Goal: Transaction & Acquisition: Purchase product/service

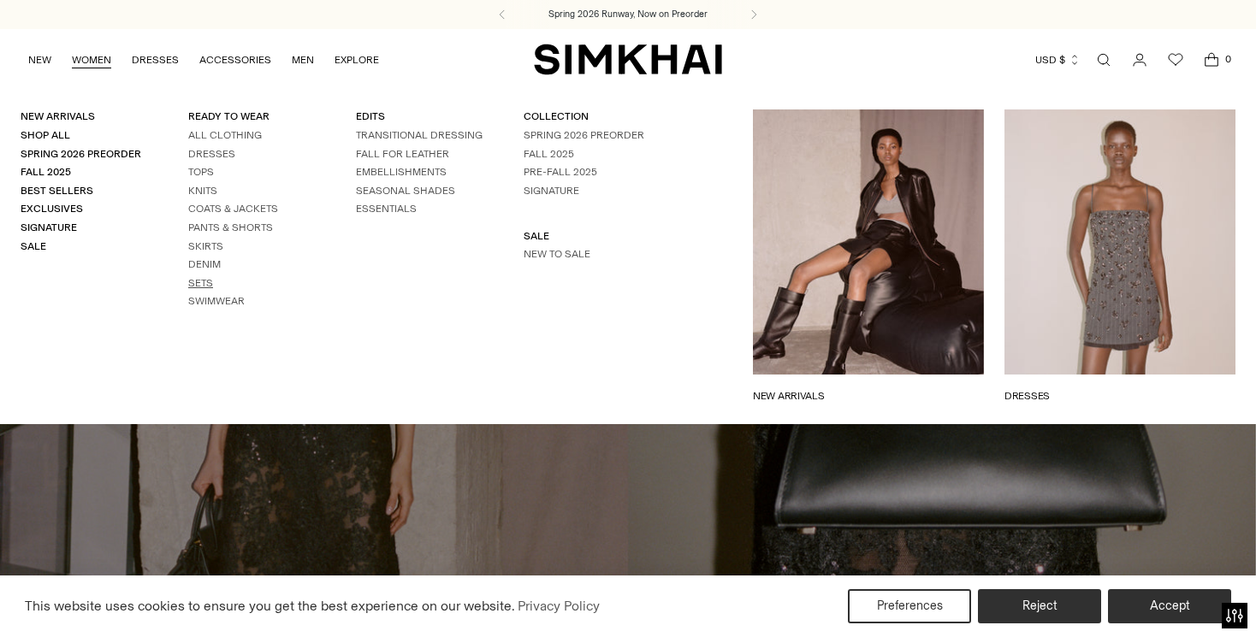
click at [196, 281] on link "Sets" at bounding box center [200, 283] width 25 height 12
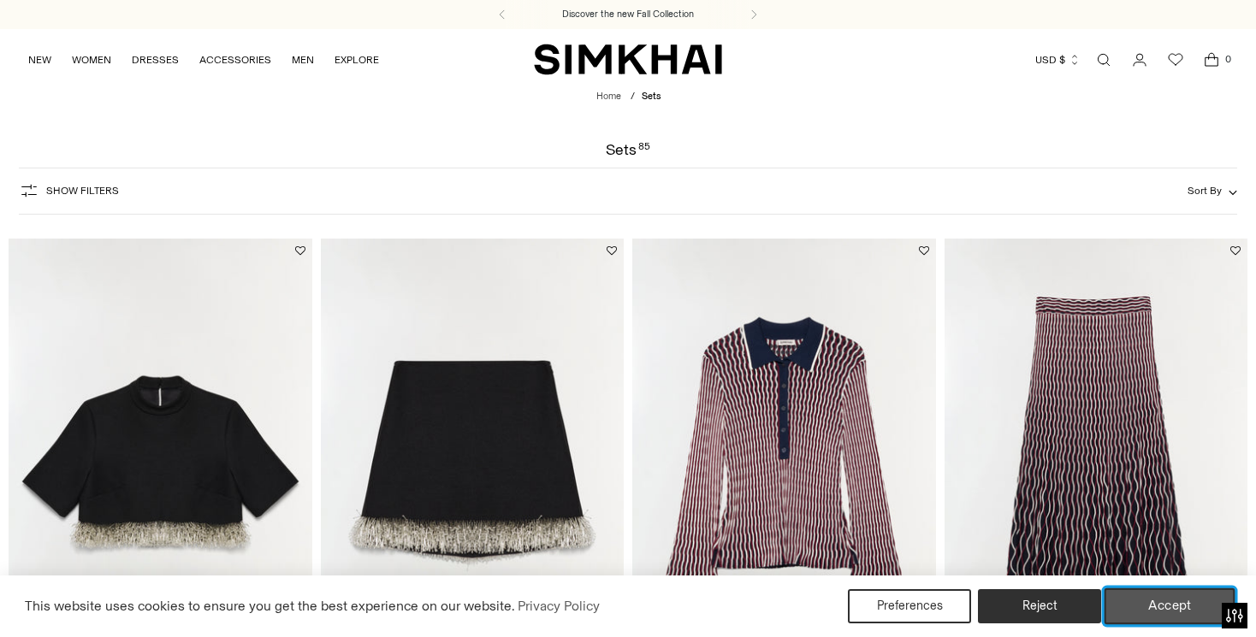
click at [1159, 607] on button "Accept" at bounding box center [1170, 607] width 131 height 36
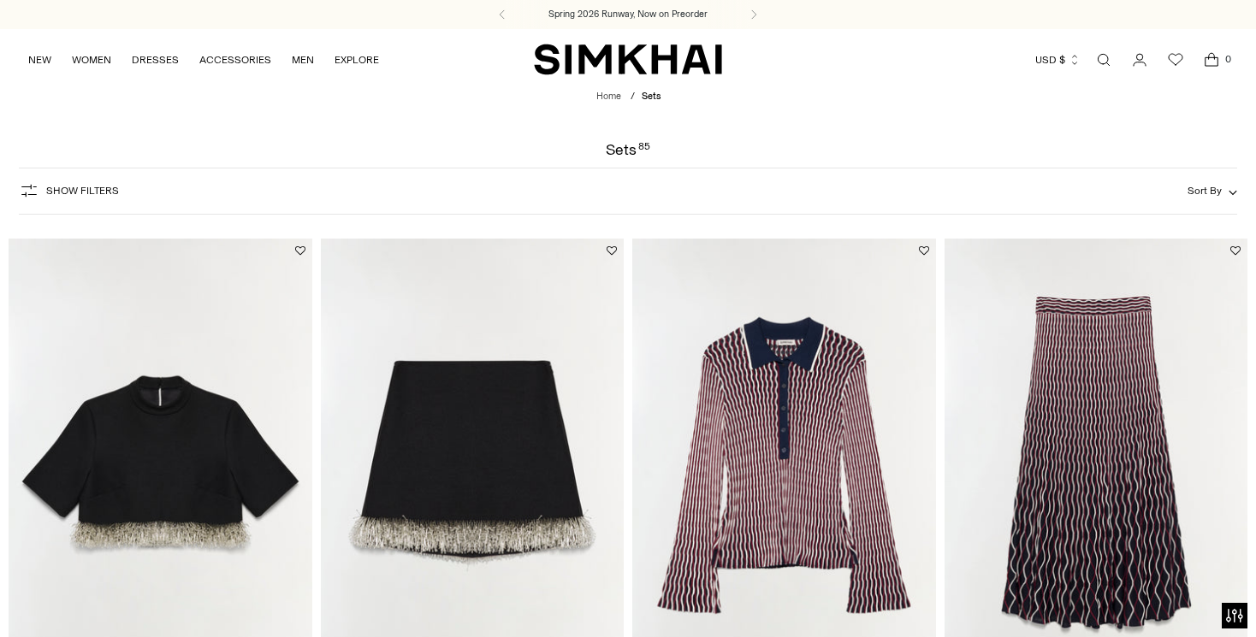
click at [780, 451] on img at bounding box center [784, 466] width 304 height 455
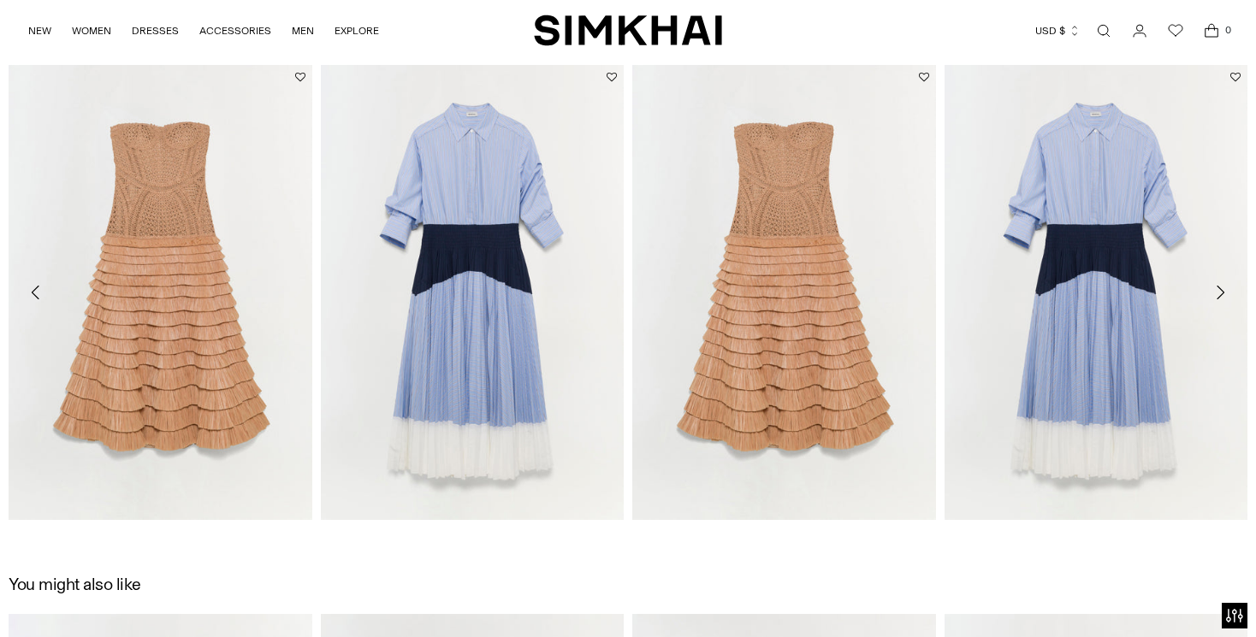
scroll to position [2001, 0]
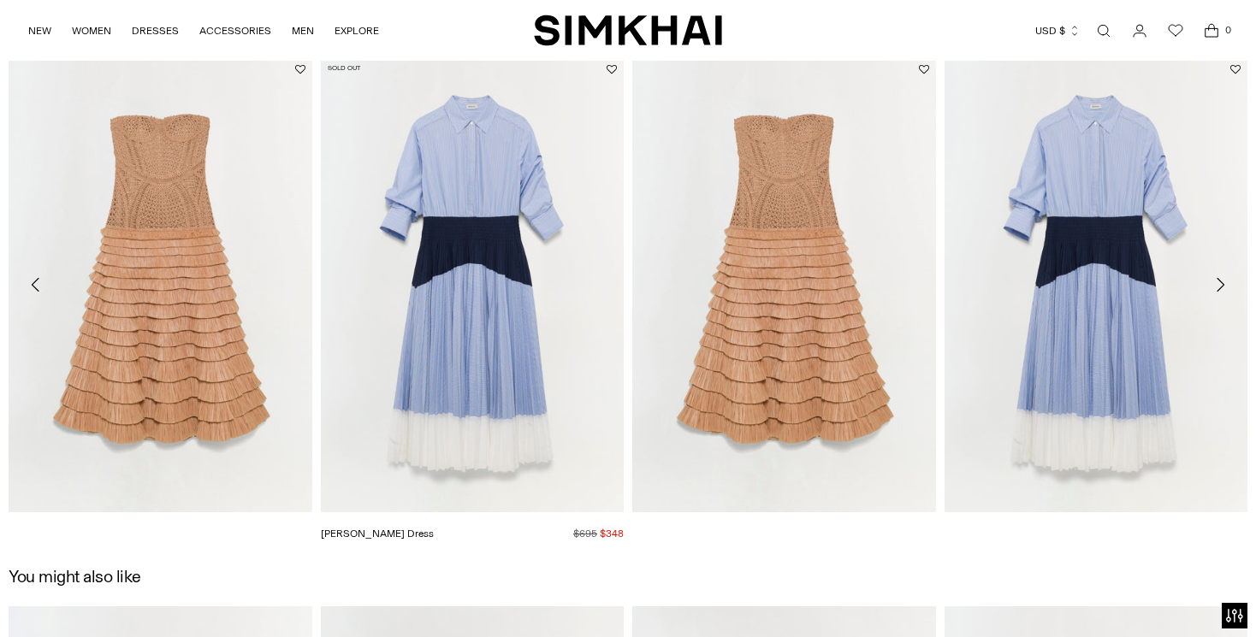
click at [434, 528] on link "Jenella Dress" at bounding box center [377, 534] width 113 height 12
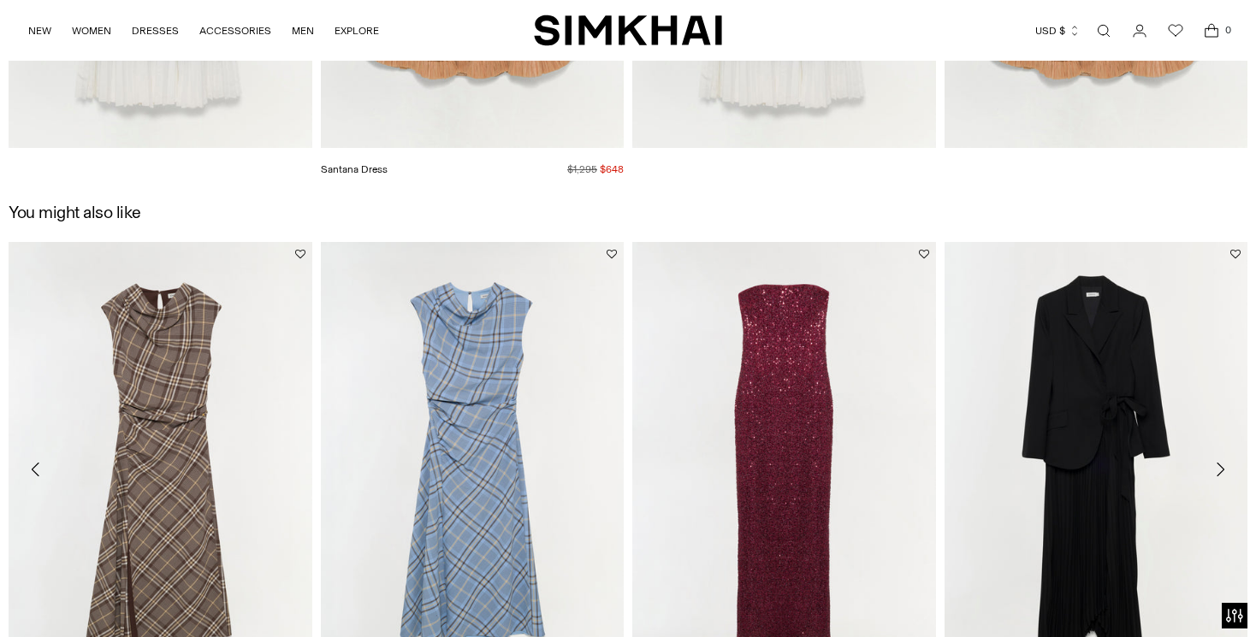
scroll to position [2422, 0]
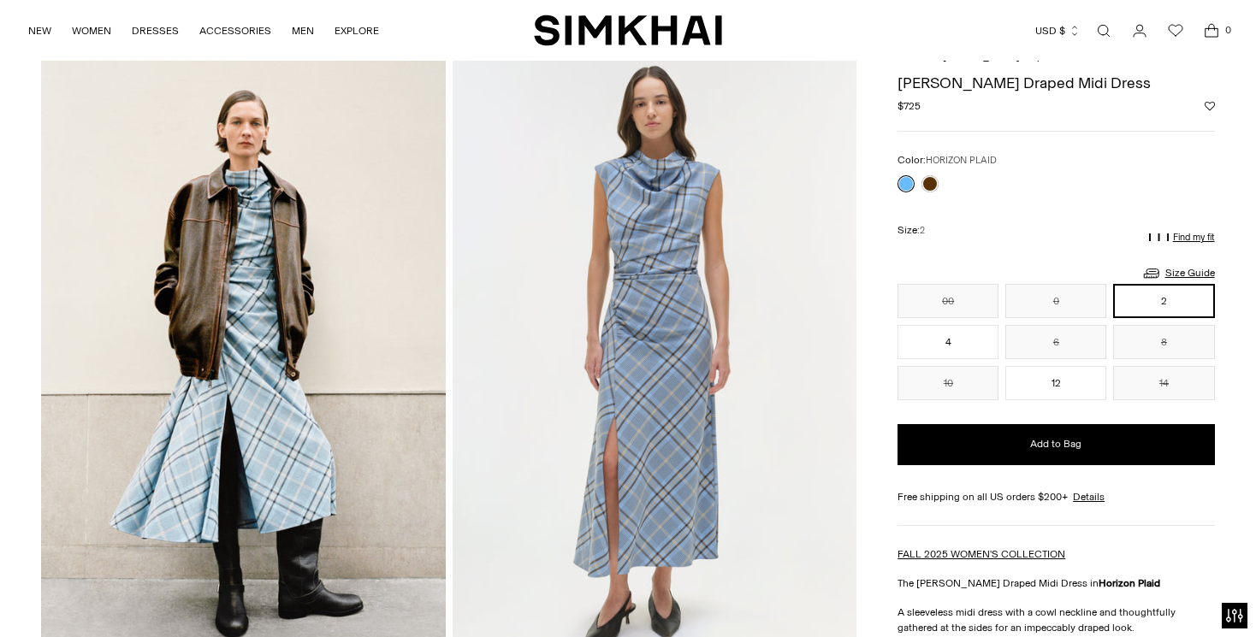
scroll to position [68, 0]
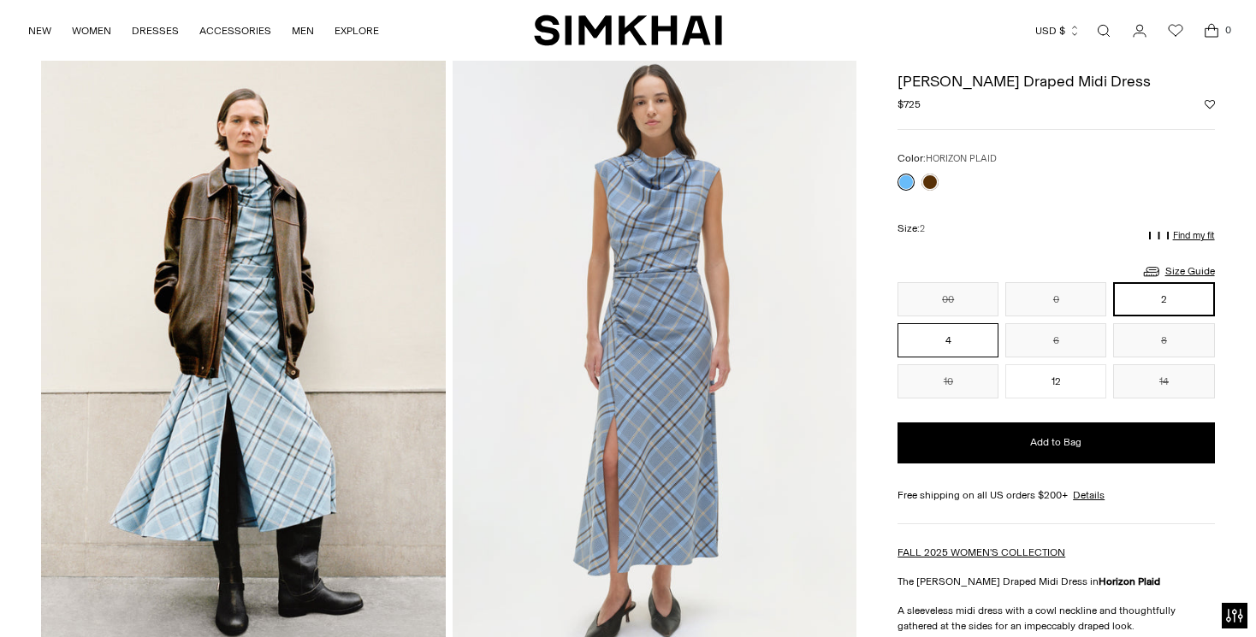
click at [954, 335] on button "4" at bounding box center [948, 340] width 101 height 34
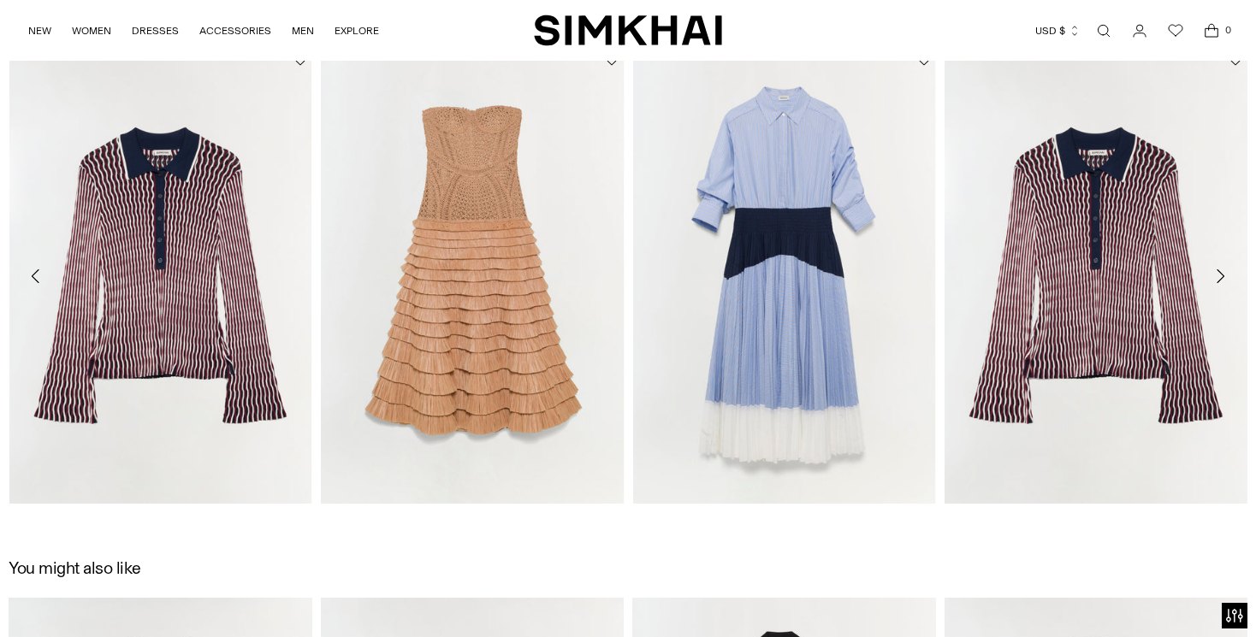
scroll to position [2607, 0]
